Goal: Check status

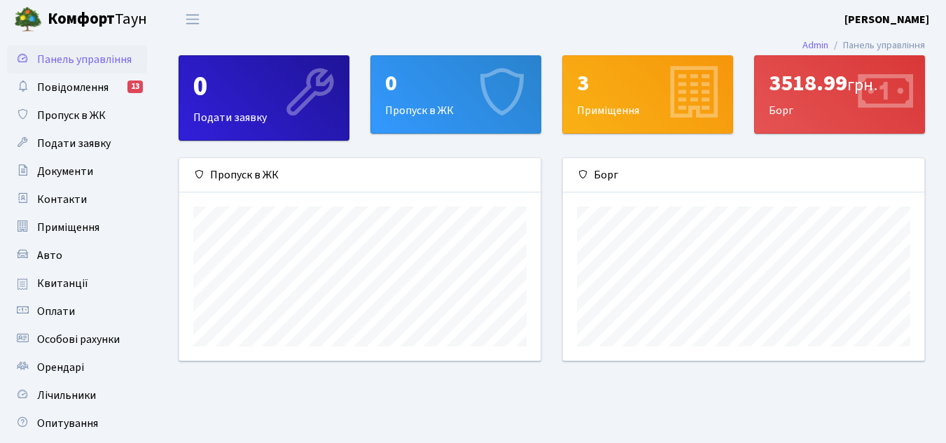
scroll to position [202, 361]
click at [75, 111] on span "Пропуск в ЖК" at bounding box center [71, 115] width 69 height 15
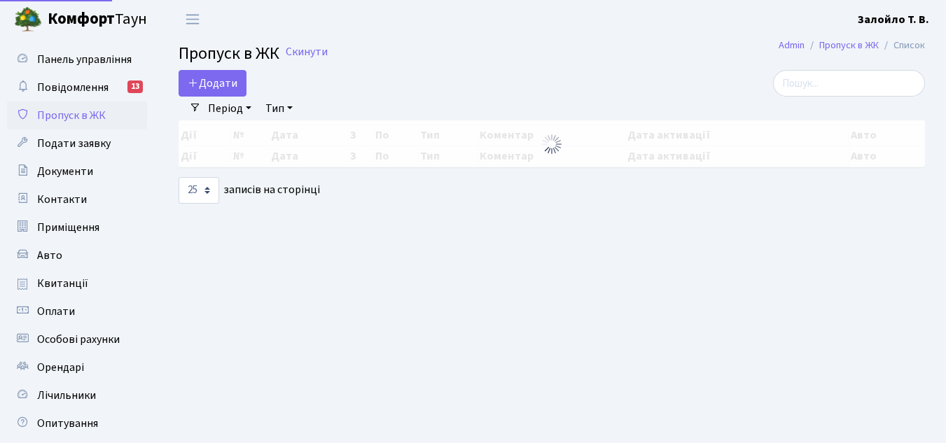
select select "25"
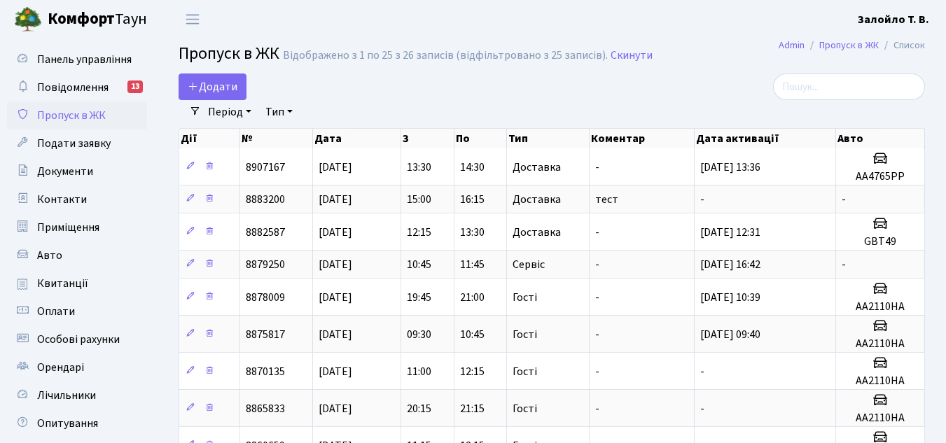
click at [242, 111] on link "Період" at bounding box center [229, 112] width 55 height 24
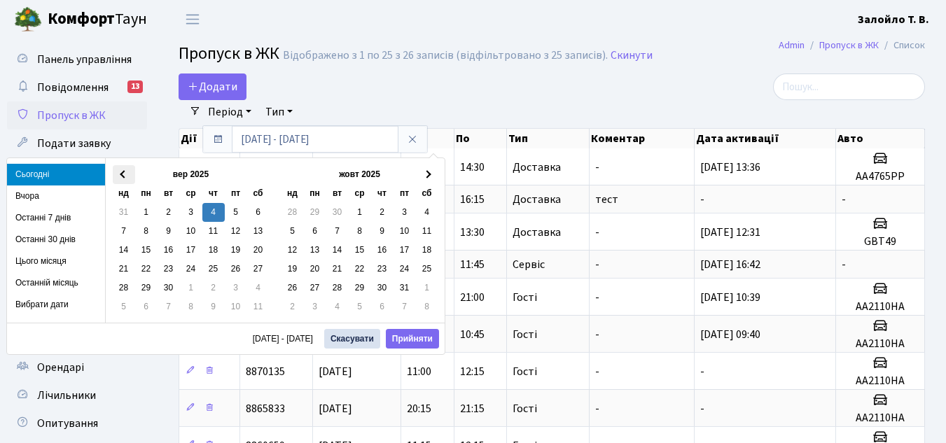
click at [120, 175] on span at bounding box center [124, 175] width 8 height 8
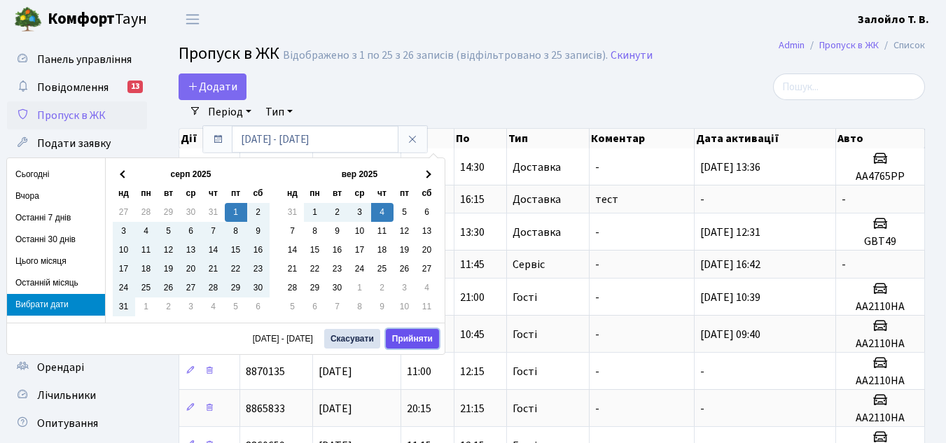
click at [421, 335] on button "Прийняти" at bounding box center [412, 339] width 53 height 20
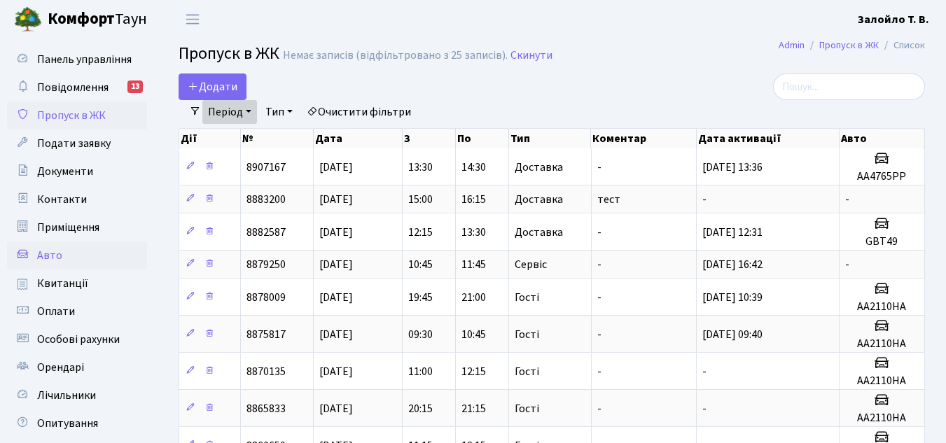
click at [47, 263] on span "Авто" at bounding box center [49, 255] width 25 height 15
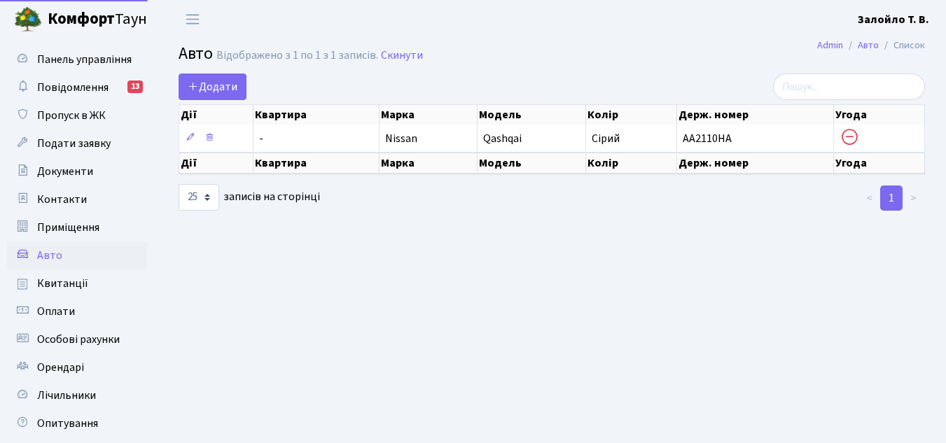
select select "25"
click at [71, 111] on span "Пропуск в ЖК" at bounding box center [71, 115] width 69 height 15
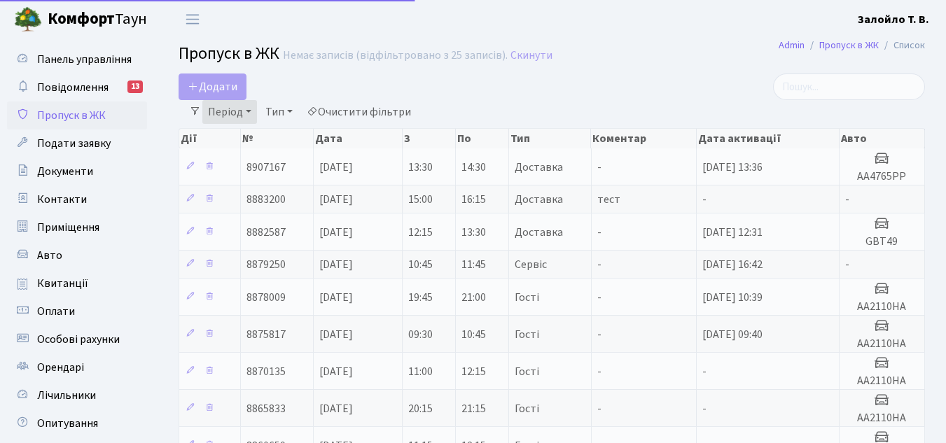
select select "25"
